Goal: Transaction & Acquisition: Purchase product/service

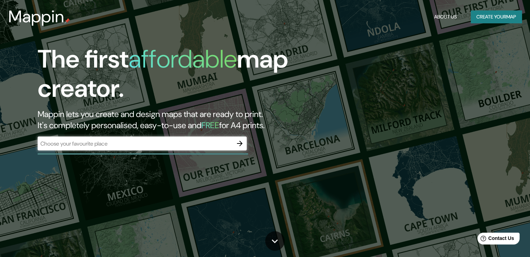
click at [131, 139] on div "​" at bounding box center [142, 144] width 209 height 14
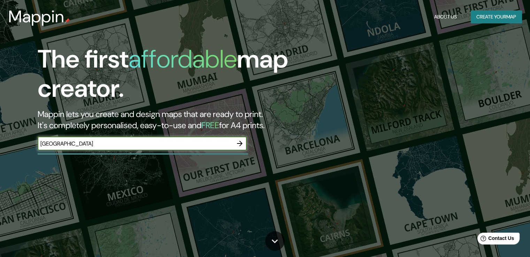
type input "[GEOGRAPHIC_DATA]"
click at [238, 141] on icon "button" at bounding box center [240, 143] width 8 height 8
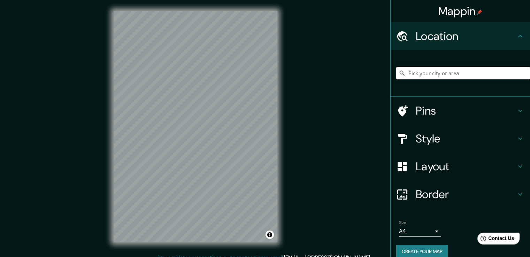
click at [454, 68] on input "Pick your city or area" at bounding box center [463, 73] width 134 height 13
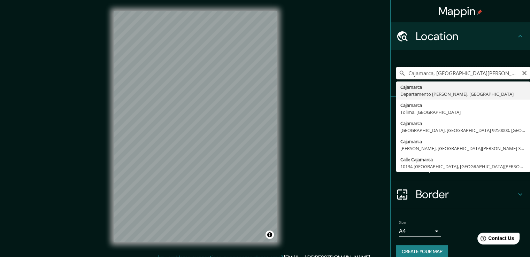
type input "Cajamarca, [GEOGRAPHIC_DATA][PERSON_NAME], [GEOGRAPHIC_DATA]"
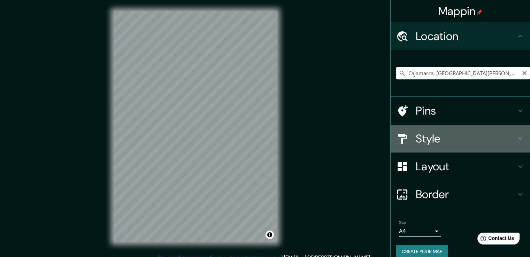
click at [437, 131] on div "Style" at bounding box center [460, 139] width 139 height 28
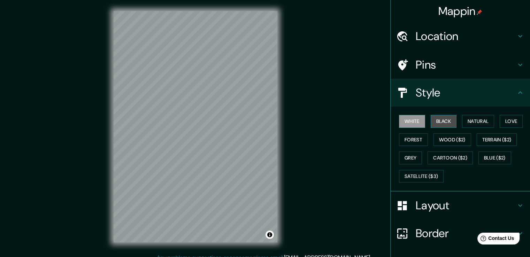
click at [437, 122] on button "Black" at bounding box center [444, 121] width 26 height 13
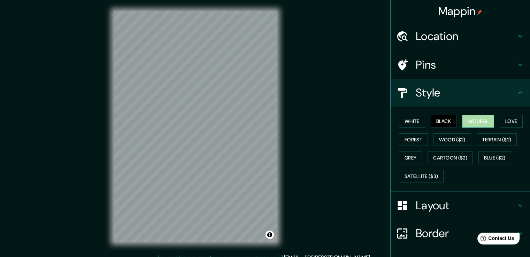
click at [462, 121] on button "Natural" at bounding box center [478, 121] width 32 height 13
click at [496, 139] on button "Terrain ($2)" at bounding box center [497, 139] width 40 height 13
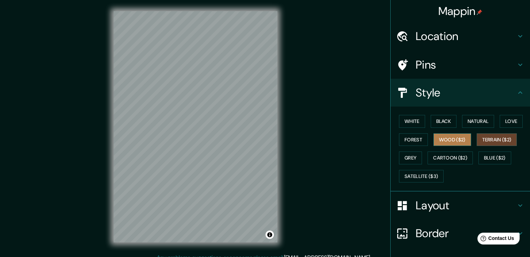
click at [441, 136] on button "Wood ($2)" at bounding box center [453, 139] width 38 height 13
click at [404, 136] on button "Forest" at bounding box center [413, 139] width 29 height 13
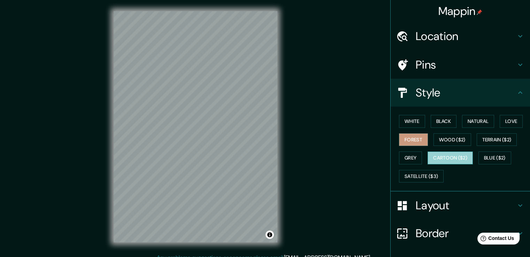
click at [456, 156] on button "Cartoon ($2)" at bounding box center [450, 158] width 45 height 13
click at [452, 137] on button "Wood ($2)" at bounding box center [453, 139] width 38 height 13
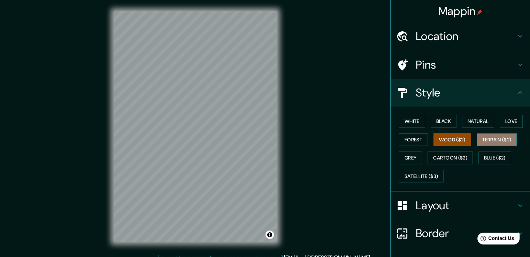
click at [485, 137] on button "Terrain ($2)" at bounding box center [497, 139] width 40 height 13
